Goal: Task Accomplishment & Management: Use online tool/utility

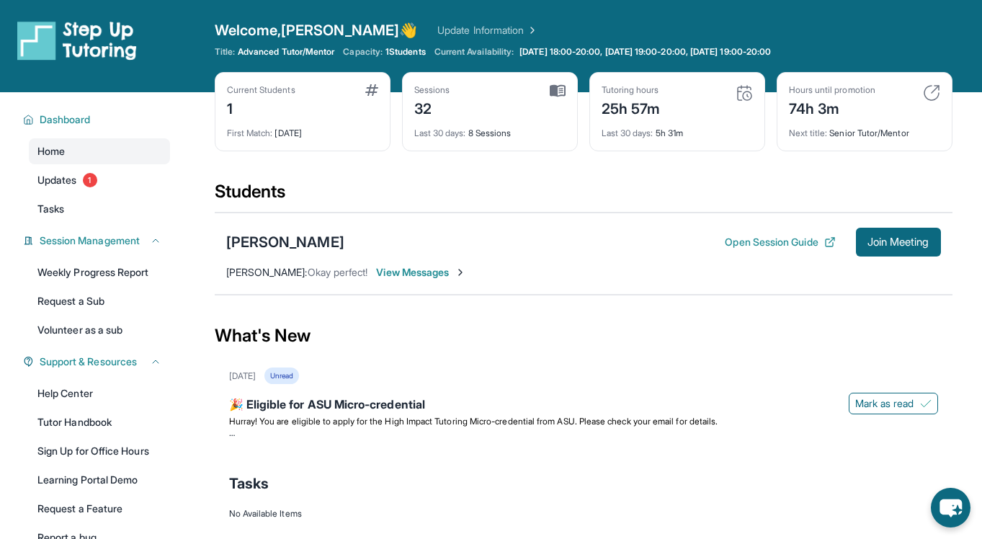
scroll to position [23, 0]
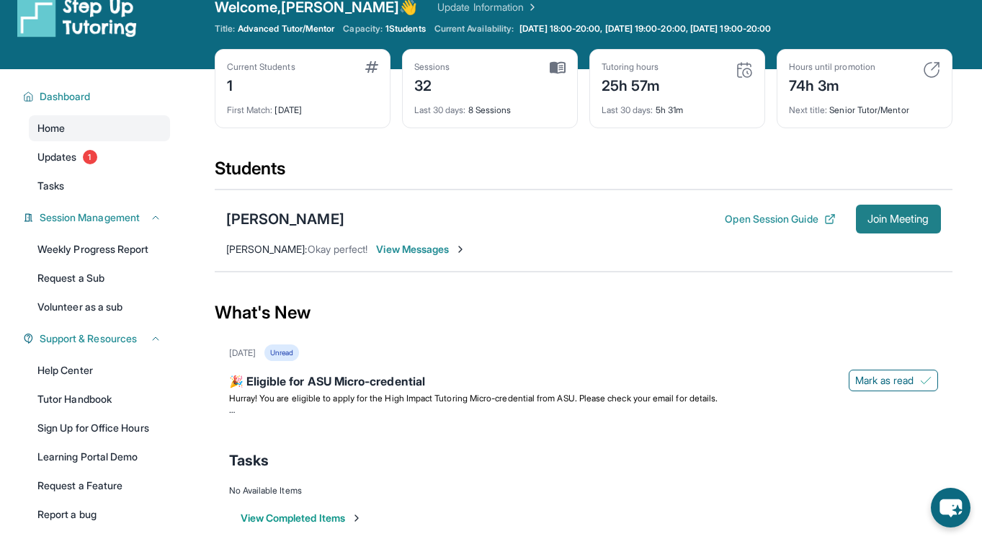
click at [898, 218] on span "Join Meeting" at bounding box center [898, 219] width 62 height 9
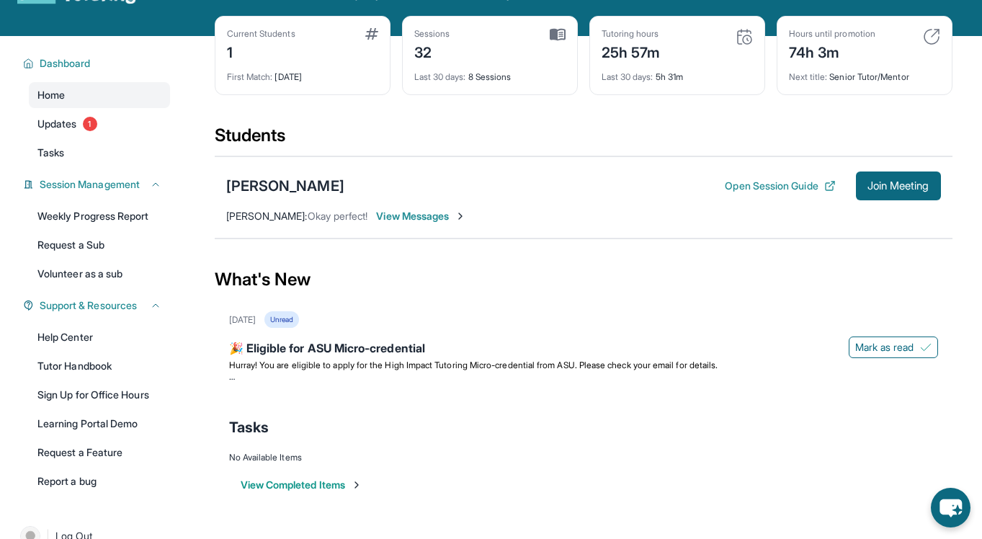
scroll to position [92, 0]
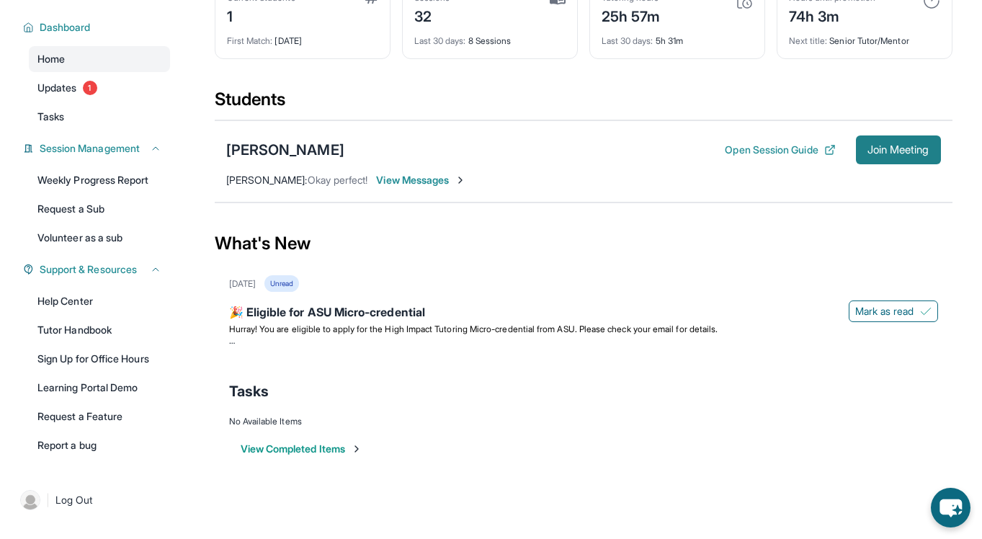
click at [877, 147] on span "Join Meeting" at bounding box center [898, 150] width 62 height 9
click at [587, 154] on div "Remi Nava Open Session Guide Join Meeting" at bounding box center [583, 149] width 715 height 29
